Goal: Task Accomplishment & Management: Complete application form

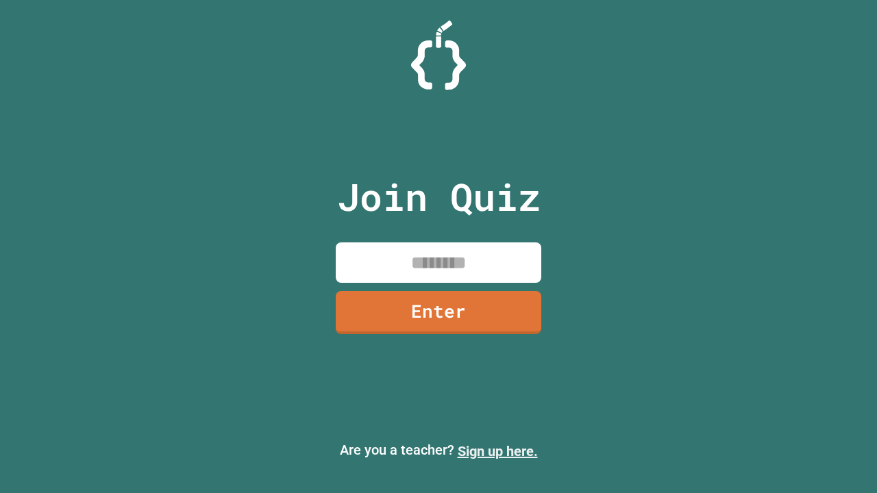
click at [497, 451] on link "Sign up here." at bounding box center [497, 451] width 80 height 16
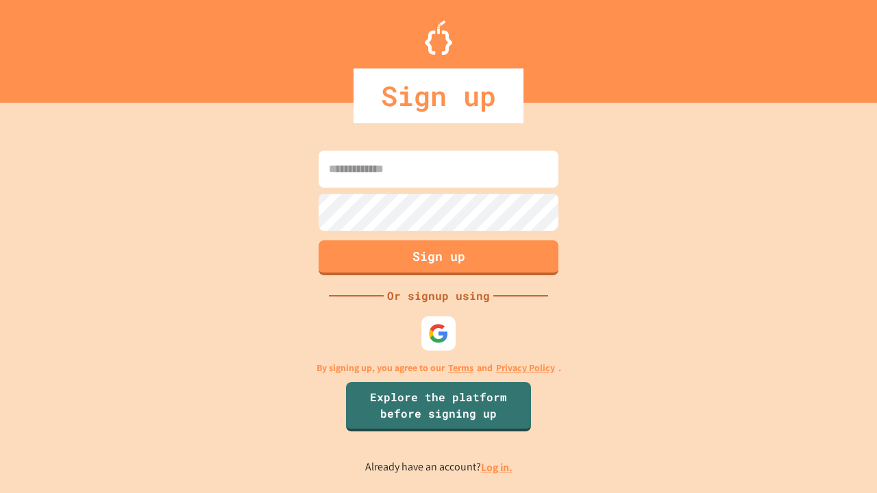
click at [497, 467] on link "Log in." at bounding box center [497, 467] width 32 height 14
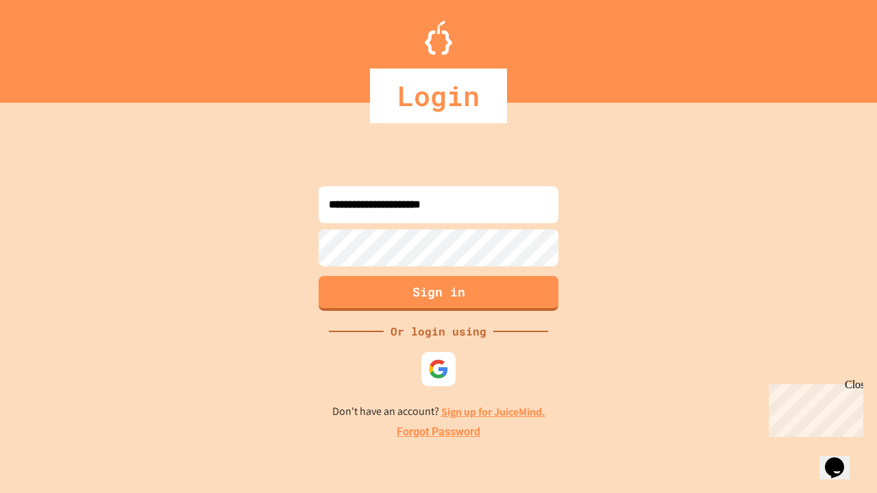
type input "**********"
